Goal: Transaction & Acquisition: Purchase product/service

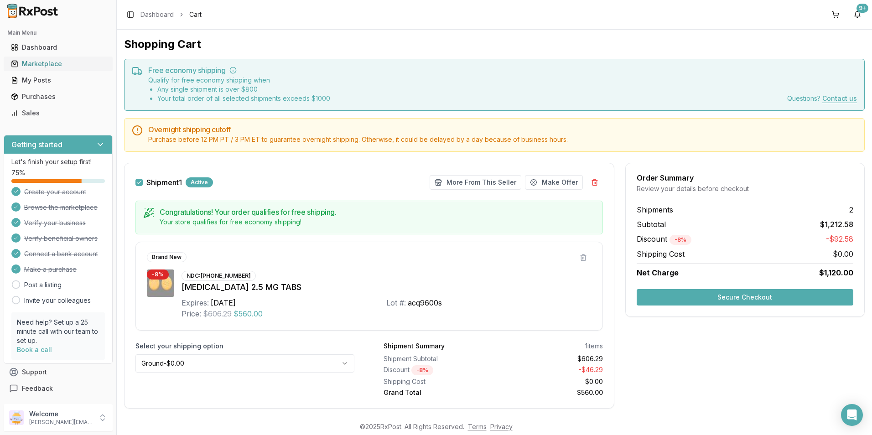
click at [45, 57] on link "Marketplace" at bounding box center [58, 64] width 102 height 16
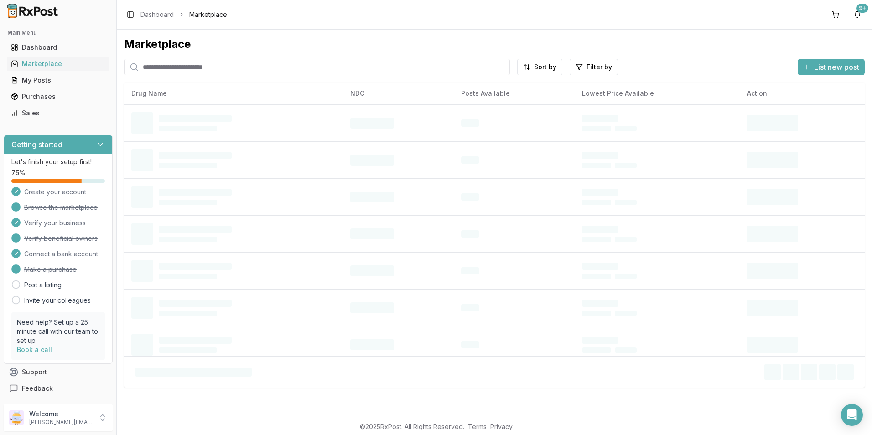
click at [155, 67] on input "search" at bounding box center [317, 67] width 386 height 16
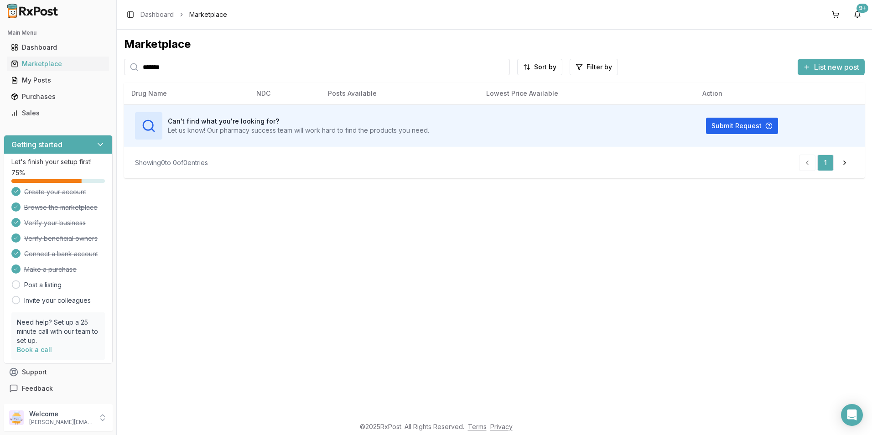
type input "*******"
click at [47, 94] on div "Purchases" at bounding box center [58, 96] width 94 height 9
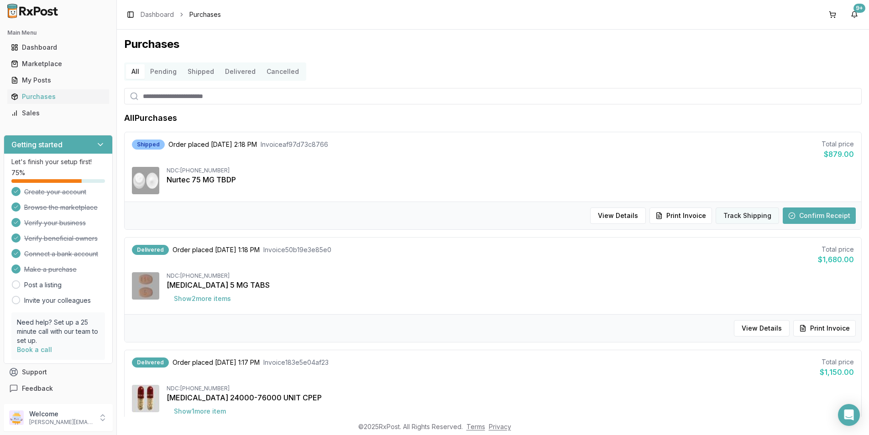
click at [741, 216] on button "Track Shipping" at bounding box center [746, 216] width 63 height 16
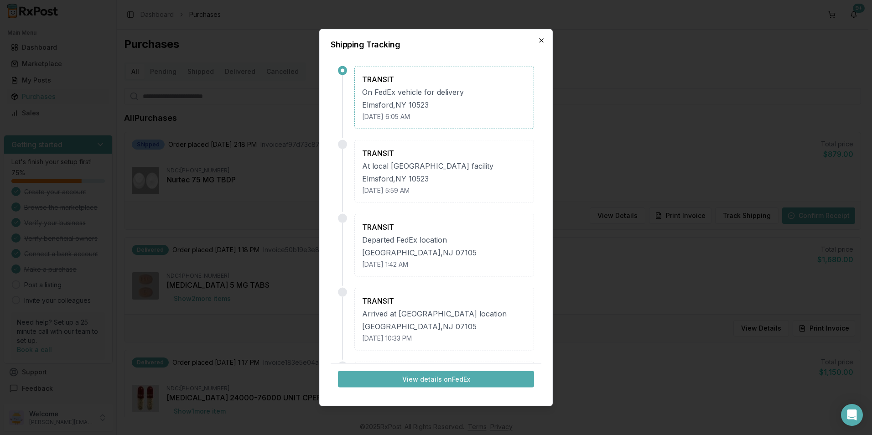
click at [540, 41] on icon "button" at bounding box center [541, 40] width 7 height 7
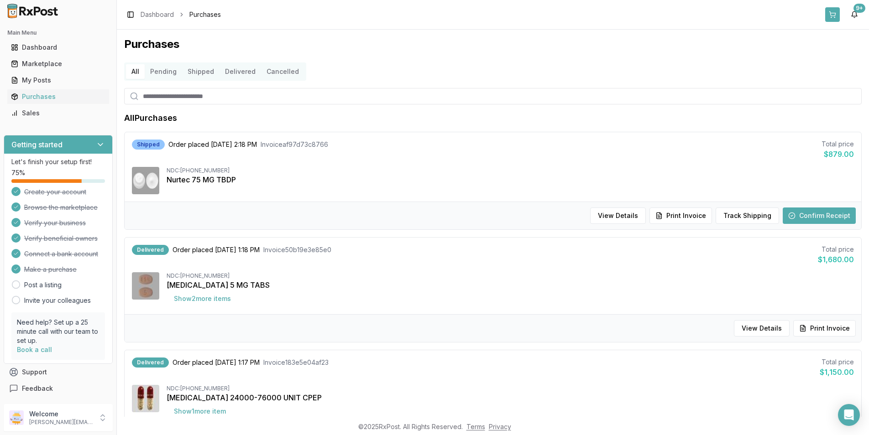
click at [833, 14] on button at bounding box center [832, 14] width 15 height 15
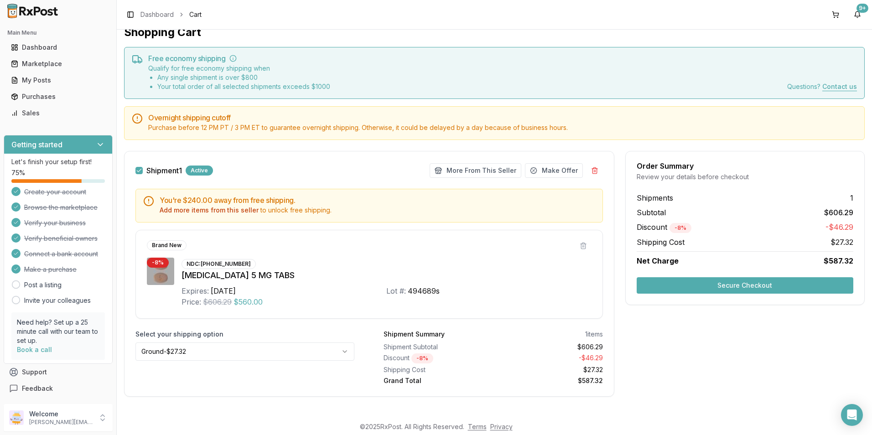
scroll to position [17, 0]
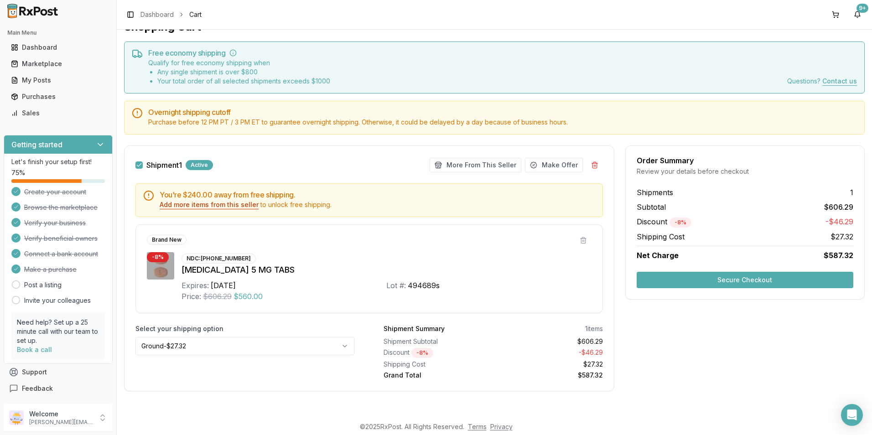
click at [228, 204] on button "Add more items from this seller" at bounding box center [209, 204] width 99 height 9
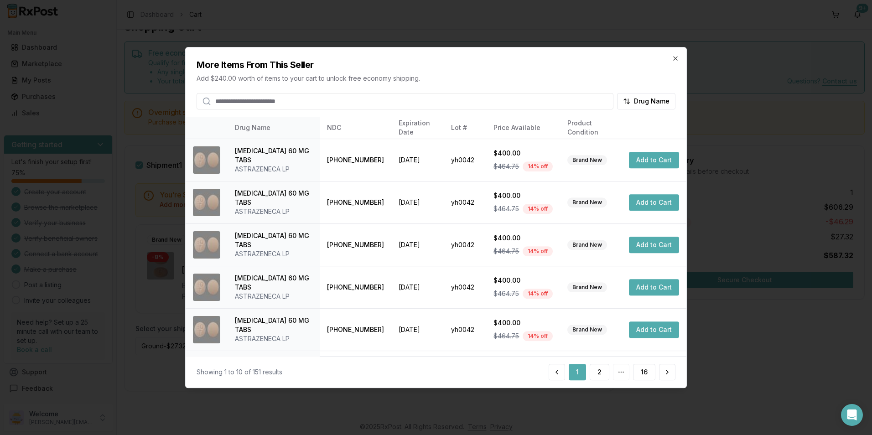
click at [265, 101] on input "search" at bounding box center [405, 101] width 417 height 16
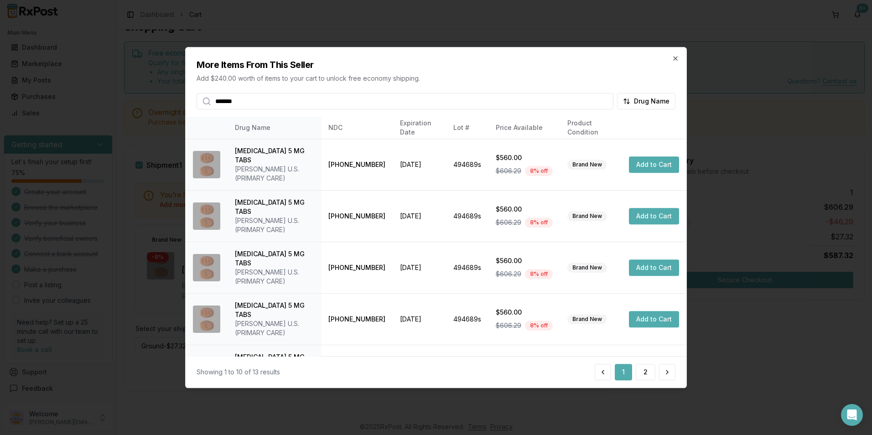
type input "*******"
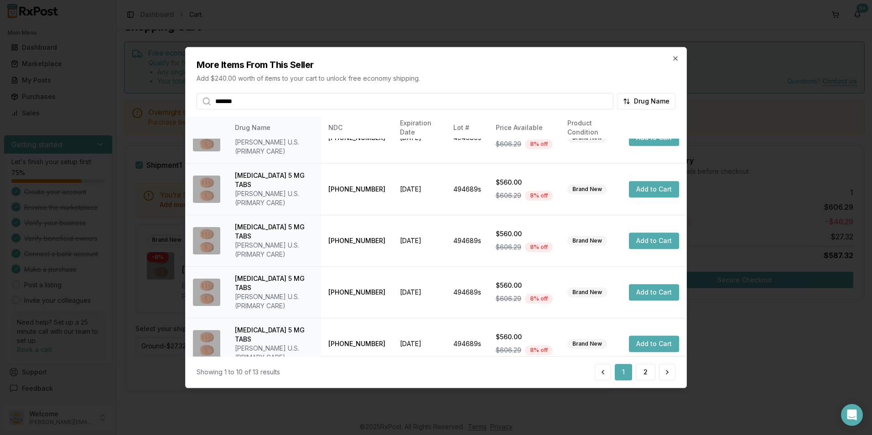
scroll to position [0, 0]
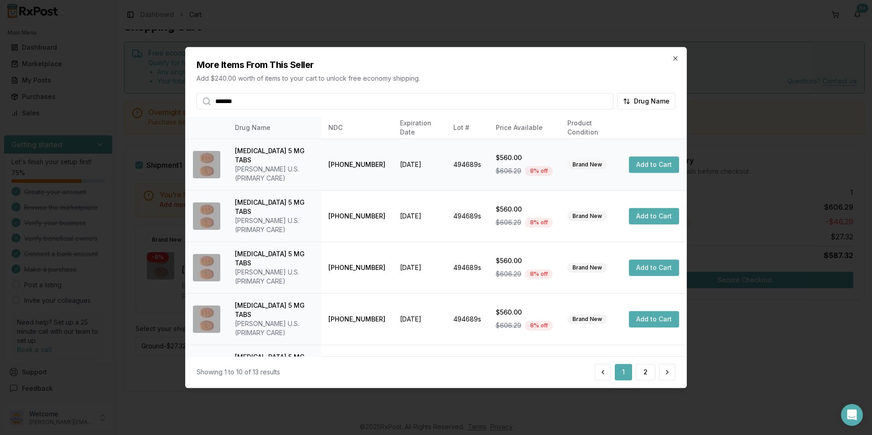
click at [648, 160] on button "Add to Cart" at bounding box center [654, 165] width 50 height 16
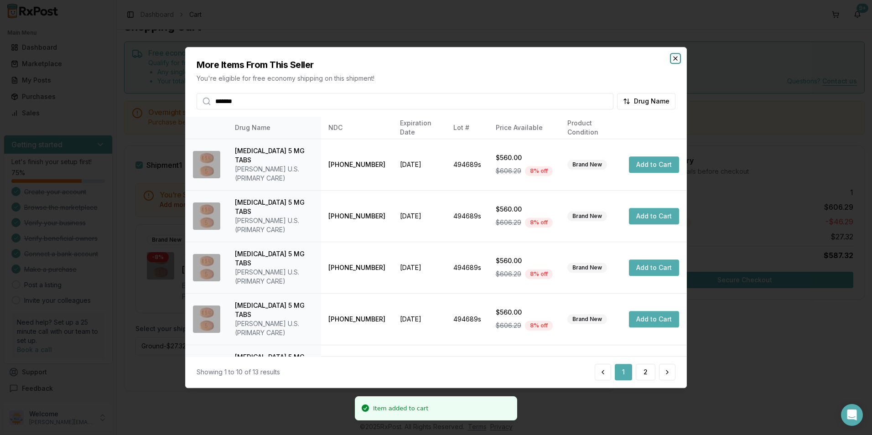
click at [676, 57] on icon "button" at bounding box center [675, 58] width 7 height 7
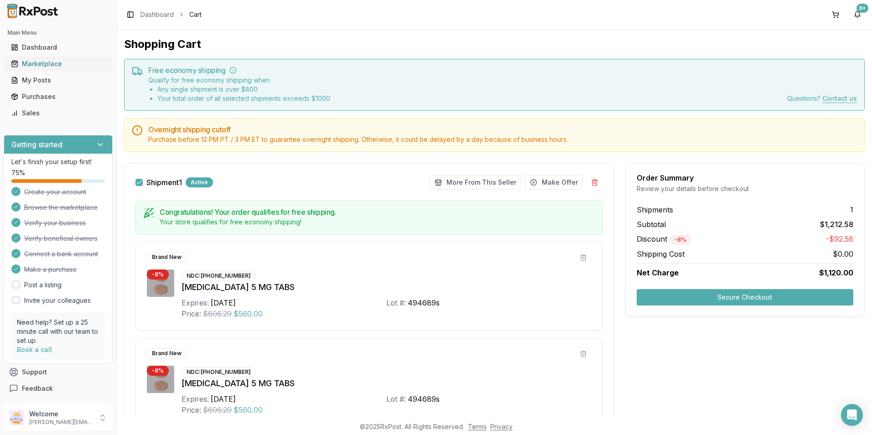
click at [44, 65] on div "Marketplace" at bounding box center [58, 63] width 94 height 9
